Goal: Register for event/course

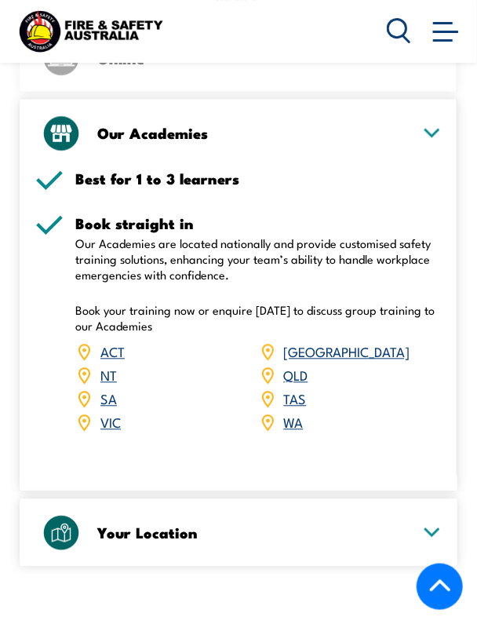
scroll to position [1979, 0]
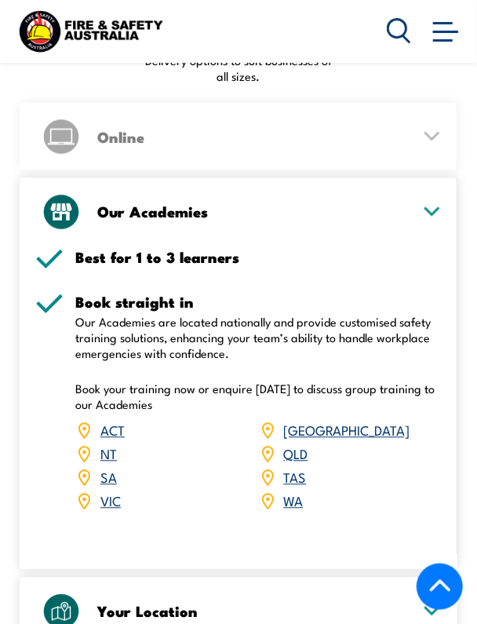
click at [300, 421] on link "[GEOGRAPHIC_DATA]" at bounding box center [347, 430] width 126 height 19
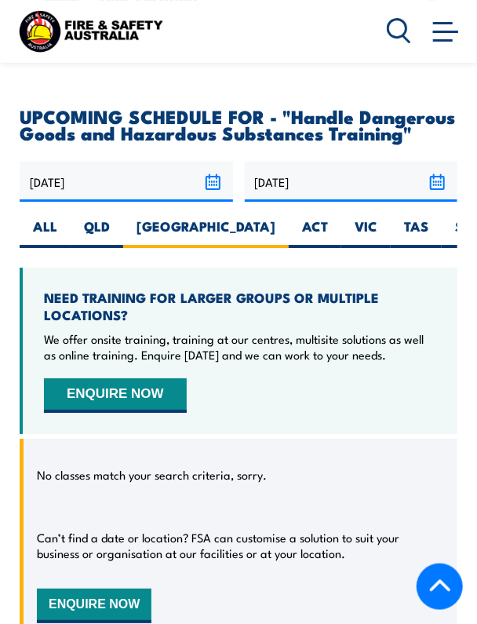
scroll to position [2570, 0]
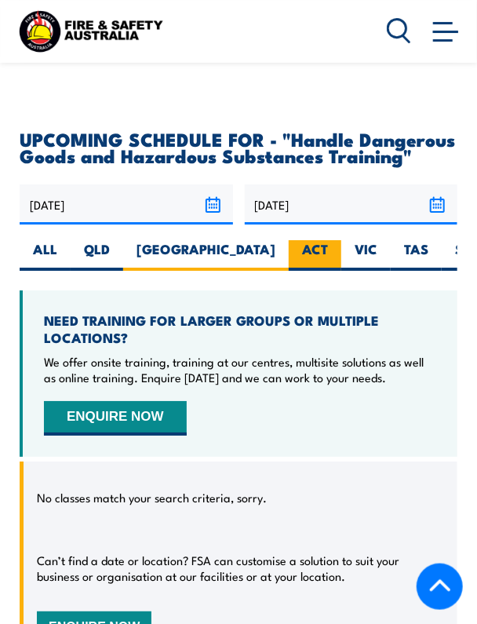
click at [289, 240] on label "ACT" at bounding box center [315, 255] width 53 height 31
click at [328, 240] on input "ACT" at bounding box center [333, 245] width 10 height 10
radio input "true"
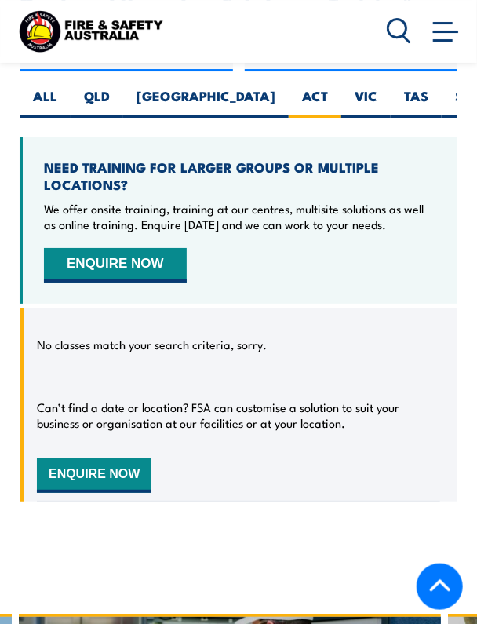
scroll to position [2611, 0]
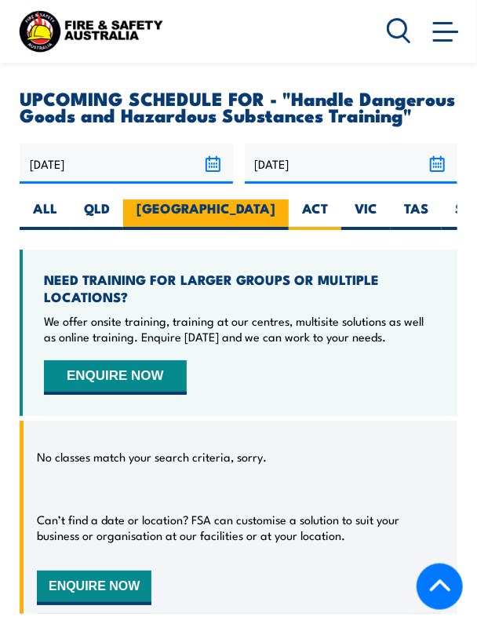
click at [157, 199] on label "[GEOGRAPHIC_DATA]" at bounding box center [206, 214] width 166 height 31
click at [275, 199] on input "[GEOGRAPHIC_DATA]" at bounding box center [280, 204] width 10 height 10
radio input "true"
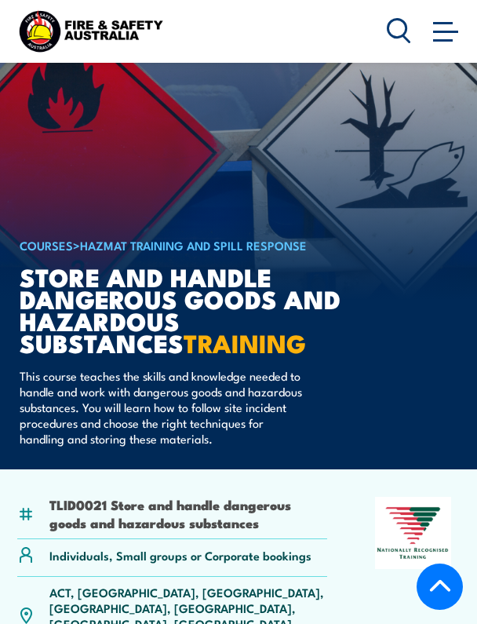
select select "8"
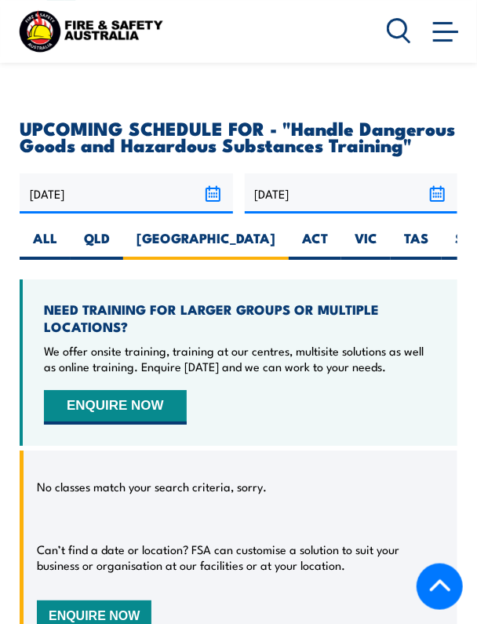
scroll to position [2628, 0]
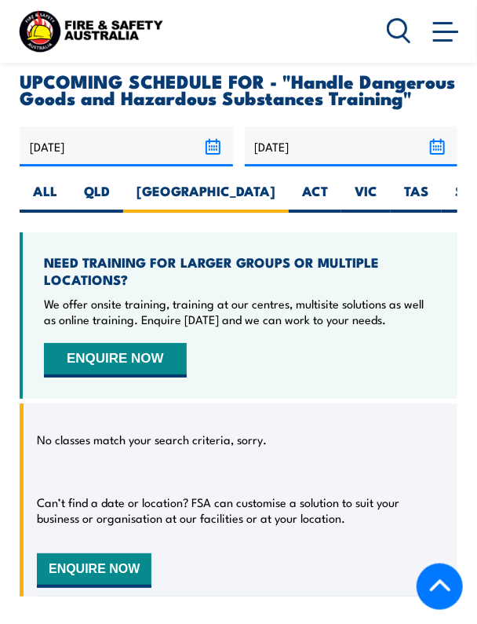
click at [210, 126] on input "[DATE]" at bounding box center [126, 146] width 213 height 40
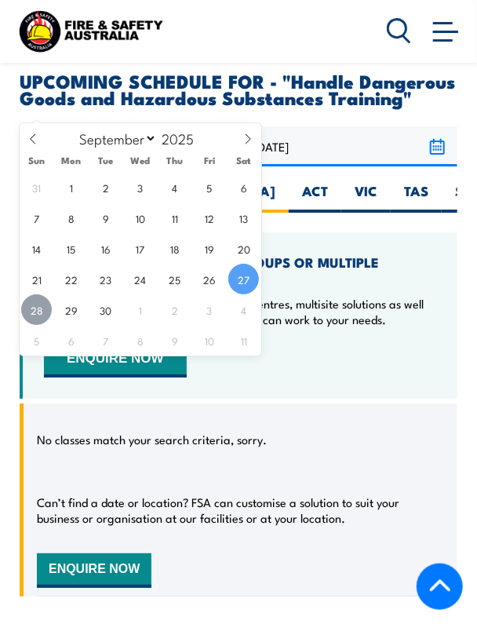
click at [39, 304] on span "28" at bounding box center [36, 309] width 31 height 31
type input "[DATE]"
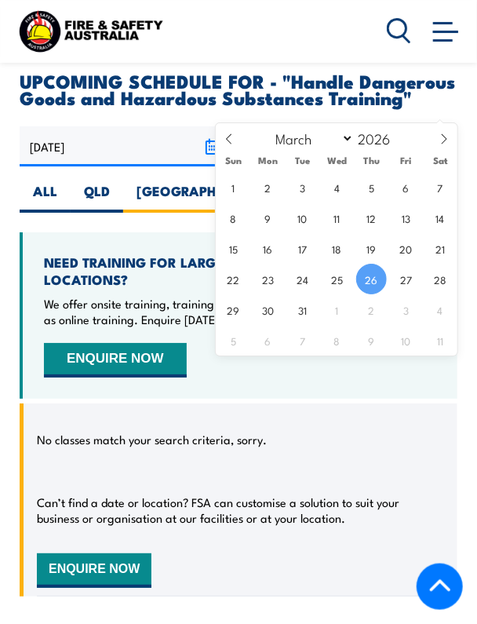
click at [432, 126] on input "[DATE]" at bounding box center [351, 146] width 213 height 40
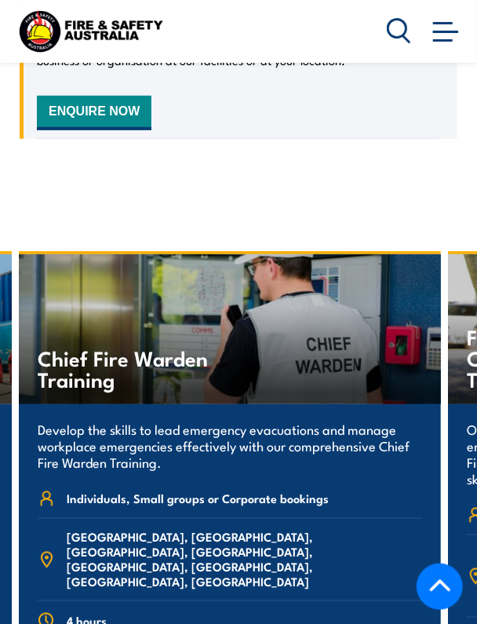
scroll to position [3134, 0]
